Goal: Task Accomplishment & Management: Complete application form

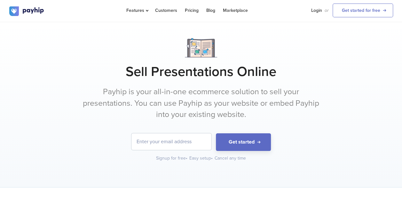
click at [192, 141] on input "email" at bounding box center [172, 141] width 80 height 17
type input "[EMAIL_ADDRESS][DOMAIN_NAME]"
click at [201, 145] on input "[EMAIL_ADDRESS][DOMAIN_NAME]" at bounding box center [172, 141] width 80 height 17
click at [202, 145] on input "[EMAIL_ADDRESS][DOMAIN_NAME]" at bounding box center [172, 141] width 80 height 17
click at [205, 142] on input "[EMAIL_ADDRESS][DOMAIN_NAME]" at bounding box center [172, 141] width 80 height 17
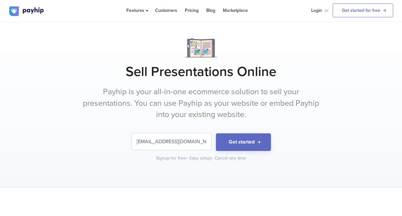
click at [192, 142] on input "[EMAIL_ADDRESS][DOMAIN_NAME]" at bounding box center [172, 141] width 80 height 17
click at [193, 142] on input "[EMAIL_ADDRESS][DOMAIN_NAME]" at bounding box center [172, 141] width 80 height 17
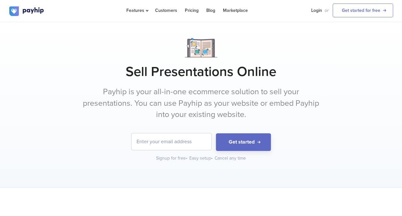
click at [193, 142] on input "email" at bounding box center [172, 141] width 80 height 17
drag, startPoint x: 149, startPoint y: 168, endPoint x: 146, endPoint y: 163, distance: 6.2
click at [148, 168] on div "Sell Presentations Online Payhip is your all-in-one ecommerce solution to sell …" at bounding box center [201, 104] width 402 height 165
click at [149, 146] on input "email" at bounding box center [172, 141] width 80 height 17
click at [155, 148] on input "email" at bounding box center [172, 141] width 80 height 17
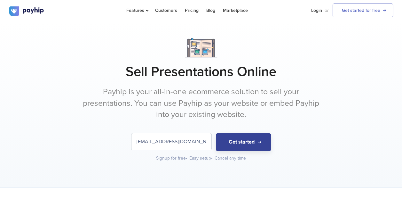
type input "[EMAIL_ADDRESS][DOMAIN_NAME]"
click at [258, 145] on button "Get started" at bounding box center [243, 142] width 55 height 18
